Goal: Task Accomplishment & Management: Use online tool/utility

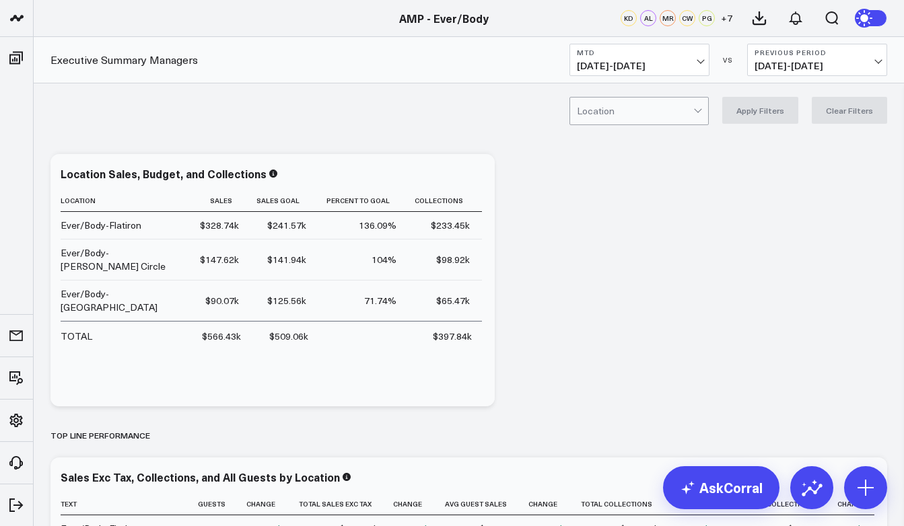
click at [631, 113] on div at bounding box center [635, 111] width 116 height 27
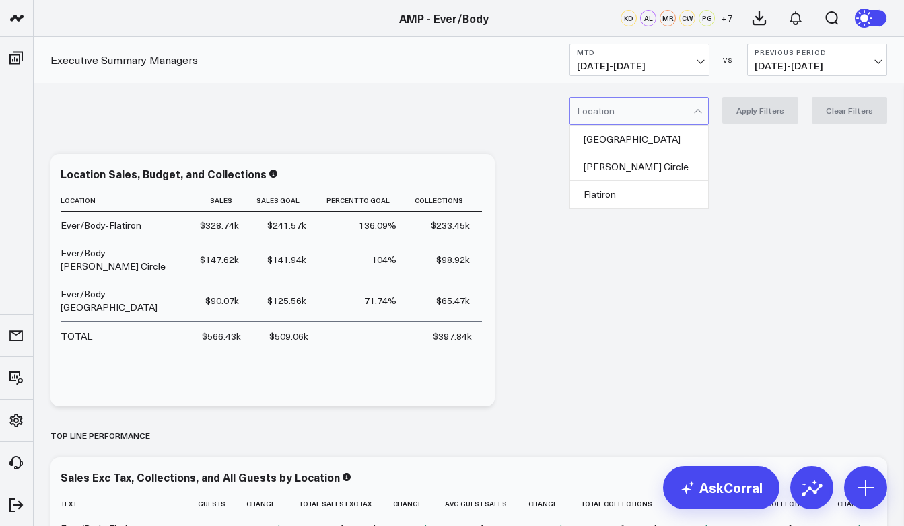
click at [513, 110] on div "[GEOGRAPHIC_DATA], 1 of 3. 3 results available. Use Up and Down to choose optio…" at bounding box center [469, 110] width 870 height 54
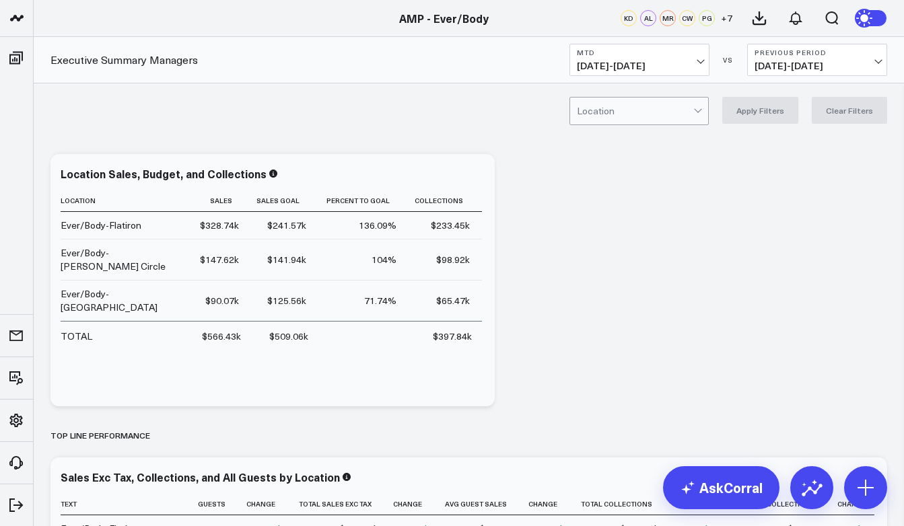
click at [664, 61] on span "[DATE] - [DATE]" at bounding box center [639, 66] width 125 height 11
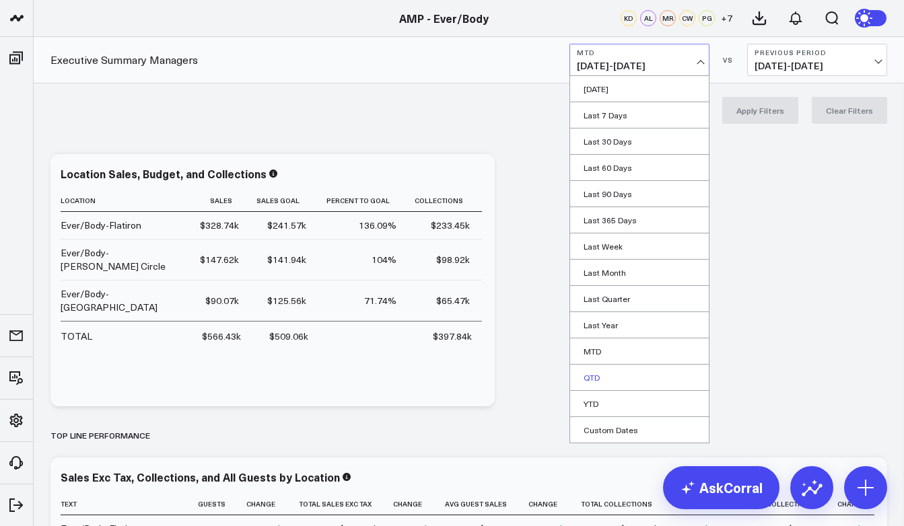
click at [604, 370] on link "QTD" at bounding box center [639, 378] width 139 height 26
